Goal: Transaction & Acquisition: Purchase product/service

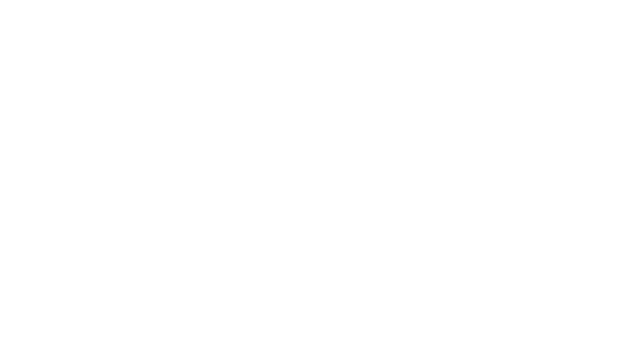
select select "******"
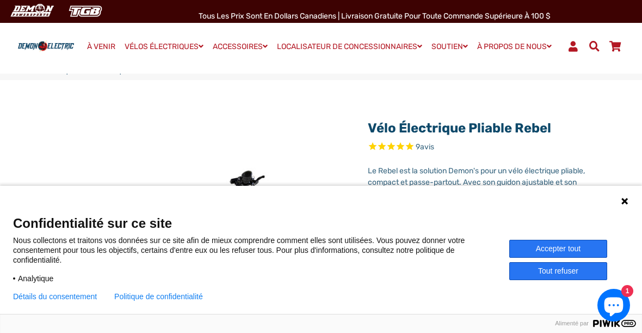
click at [567, 244] on font "Accepter tout" at bounding box center [558, 248] width 45 height 9
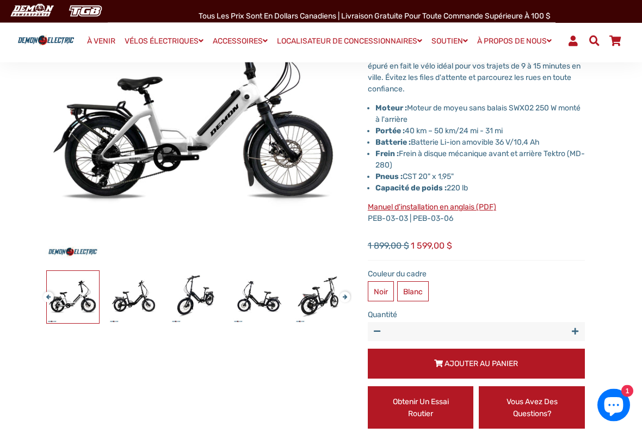
scroll to position [162, 0]
click at [413, 287] on font "Blanc" at bounding box center [413, 291] width 20 height 9
click at [412, 288] on font "Blanc" at bounding box center [413, 291] width 20 height 9
click at [379, 291] on font "Noir" at bounding box center [381, 291] width 14 height 9
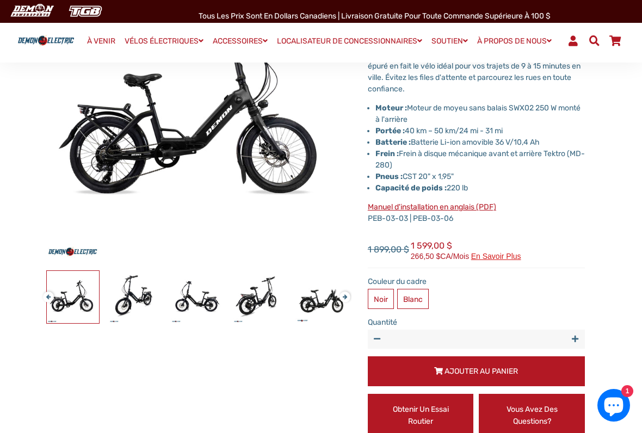
click at [420, 289] on label "Blanc" at bounding box center [413, 299] width 32 height 20
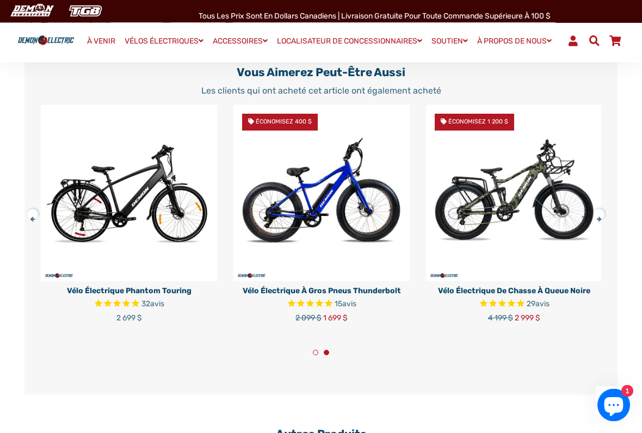
scroll to position [2570, 0]
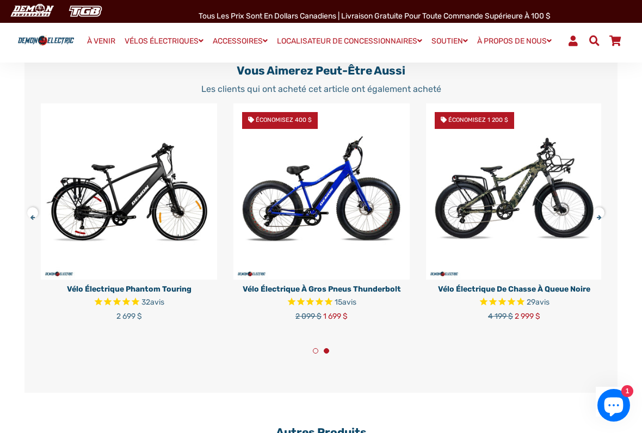
click at [32, 204] on button at bounding box center [36, 210] width 19 height 19
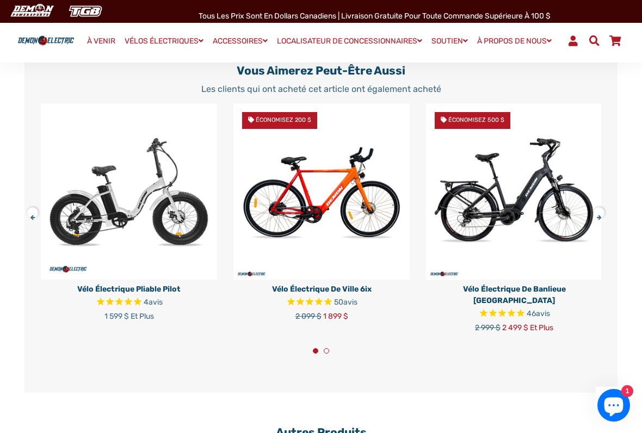
click at [168, 196] on img at bounding box center [129, 191] width 176 height 176
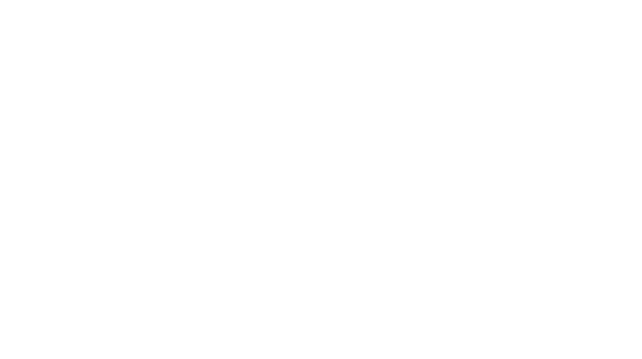
select select "******"
